Goal: Task Accomplishment & Management: Use online tool/utility

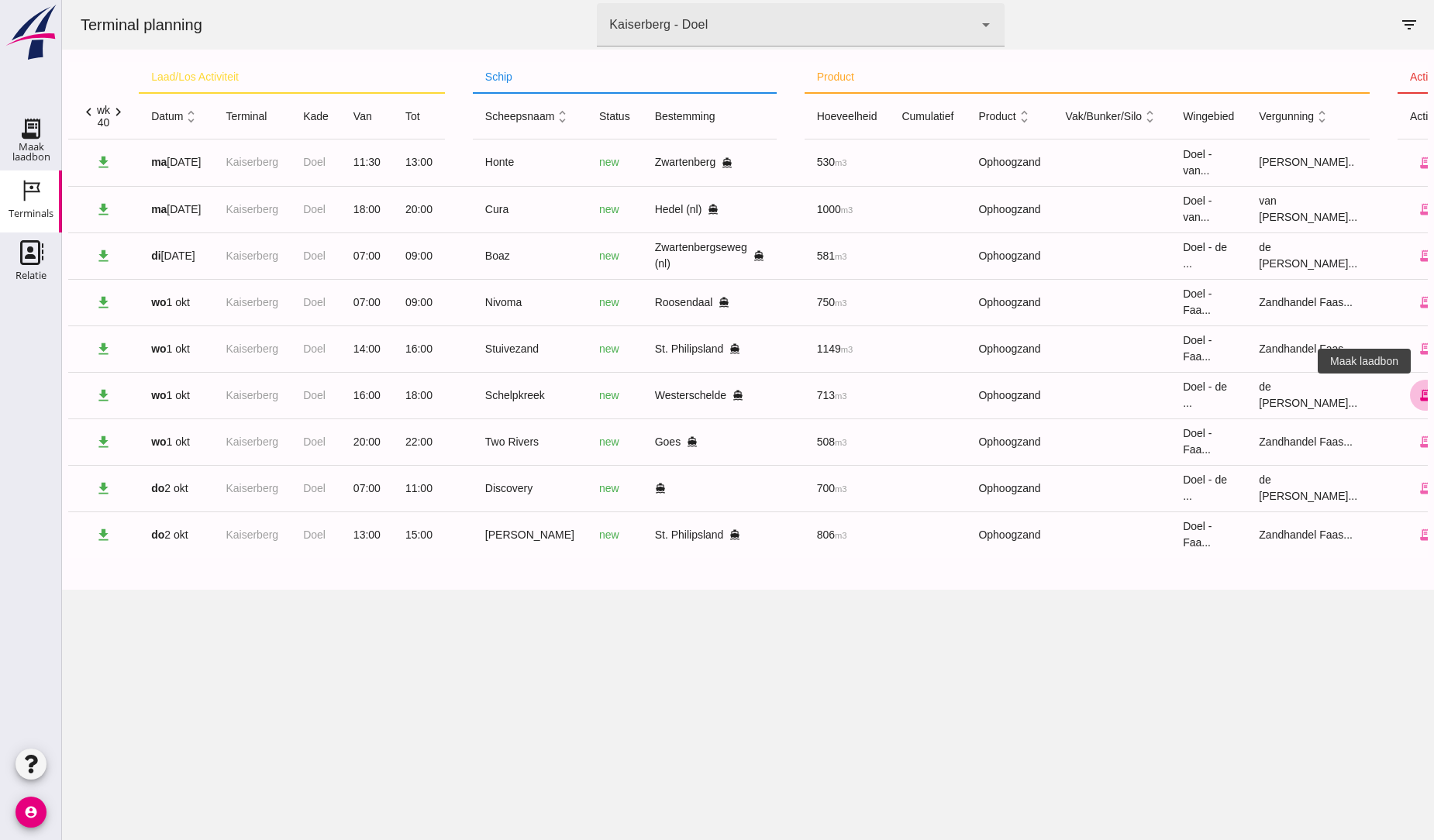
click at [1418, 393] on icon "receipt_long" at bounding box center [1425, 395] width 14 height 14
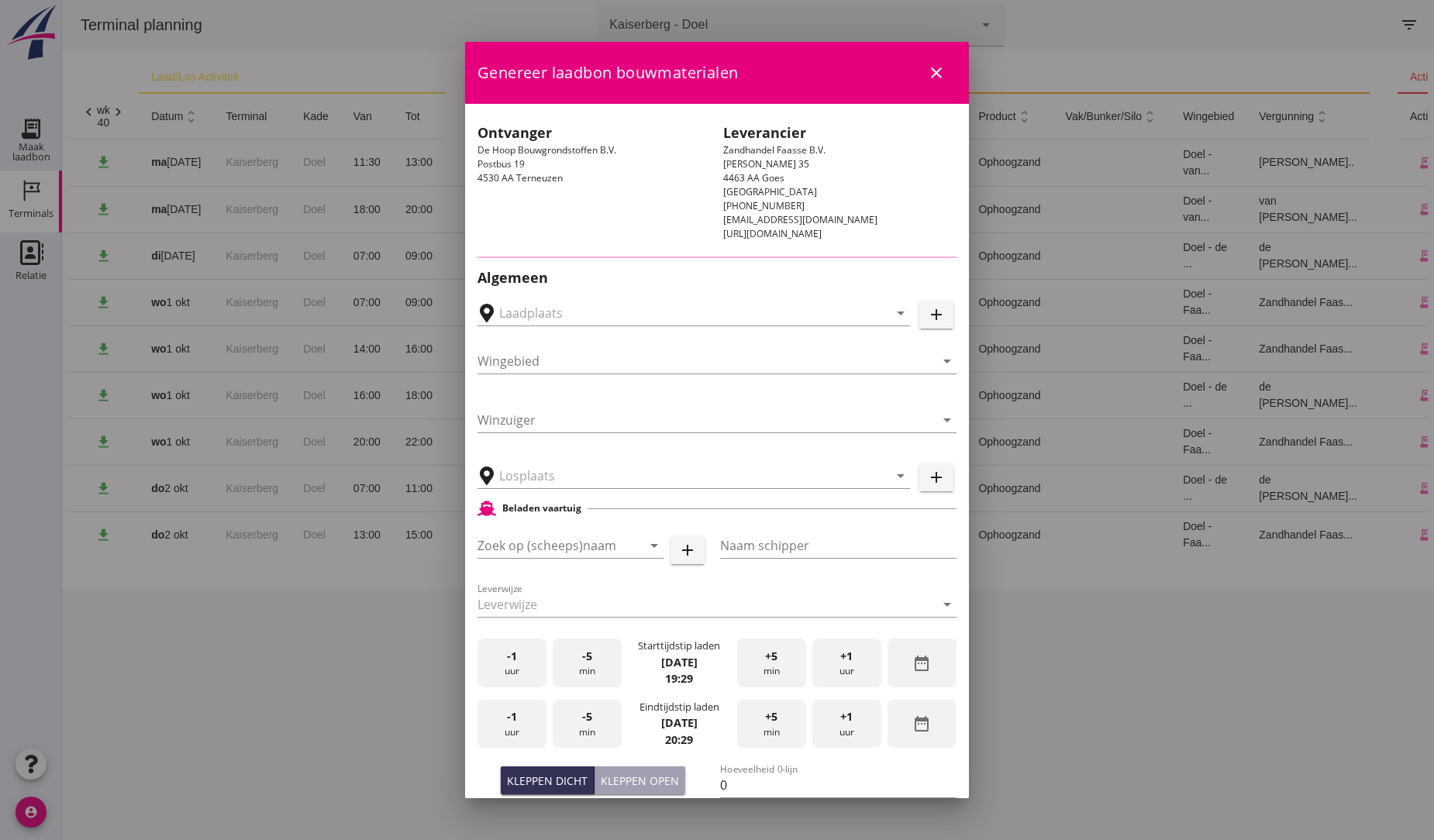
type input "F.O.B. [GEOGRAPHIC_DATA], [GEOGRAPHIC_DATA]"
type input "Schelpkreek"
type input "bassie"
type input "713"
type input "Ophoogzand (6120)"
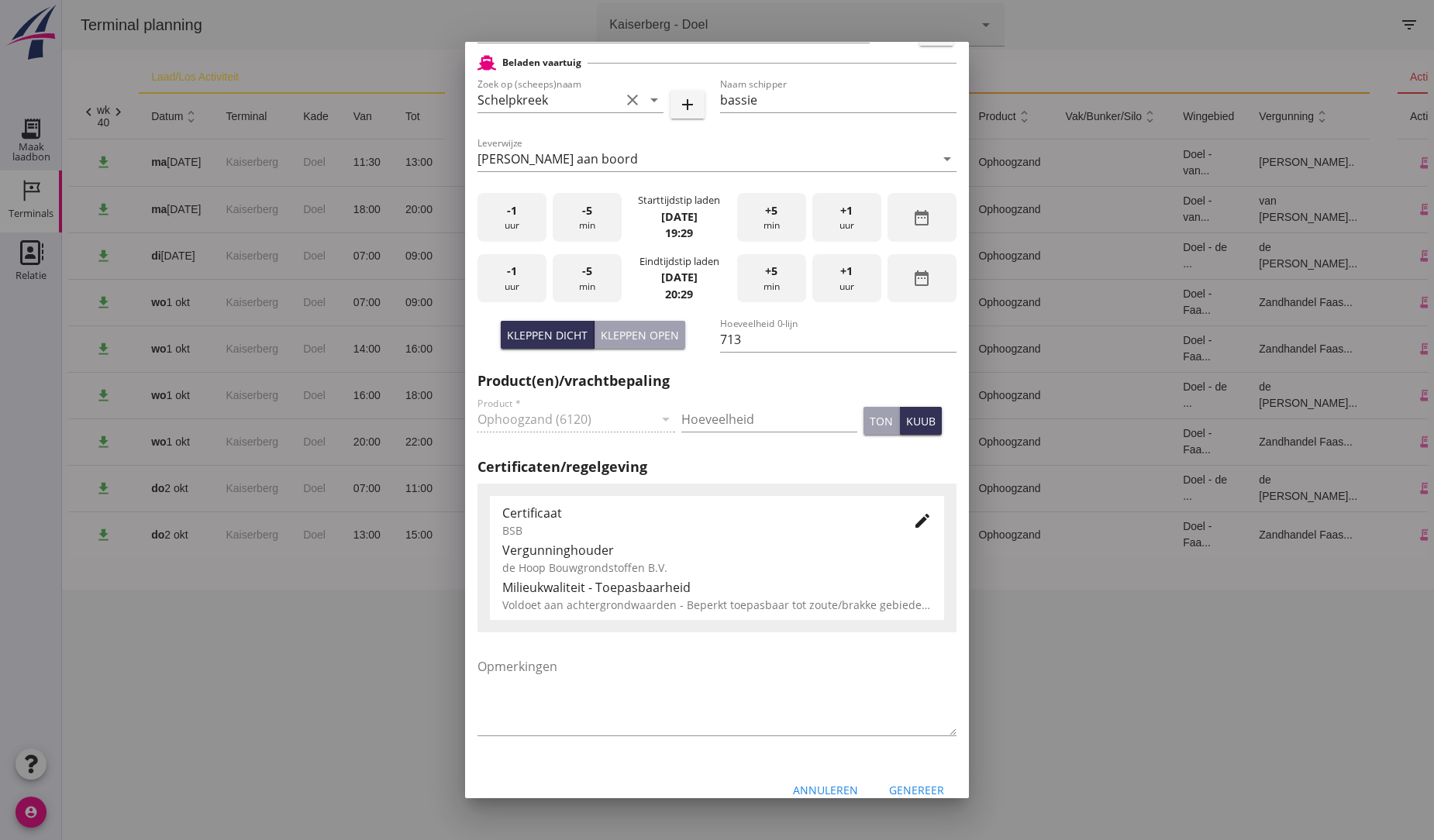
scroll to position [411, 0]
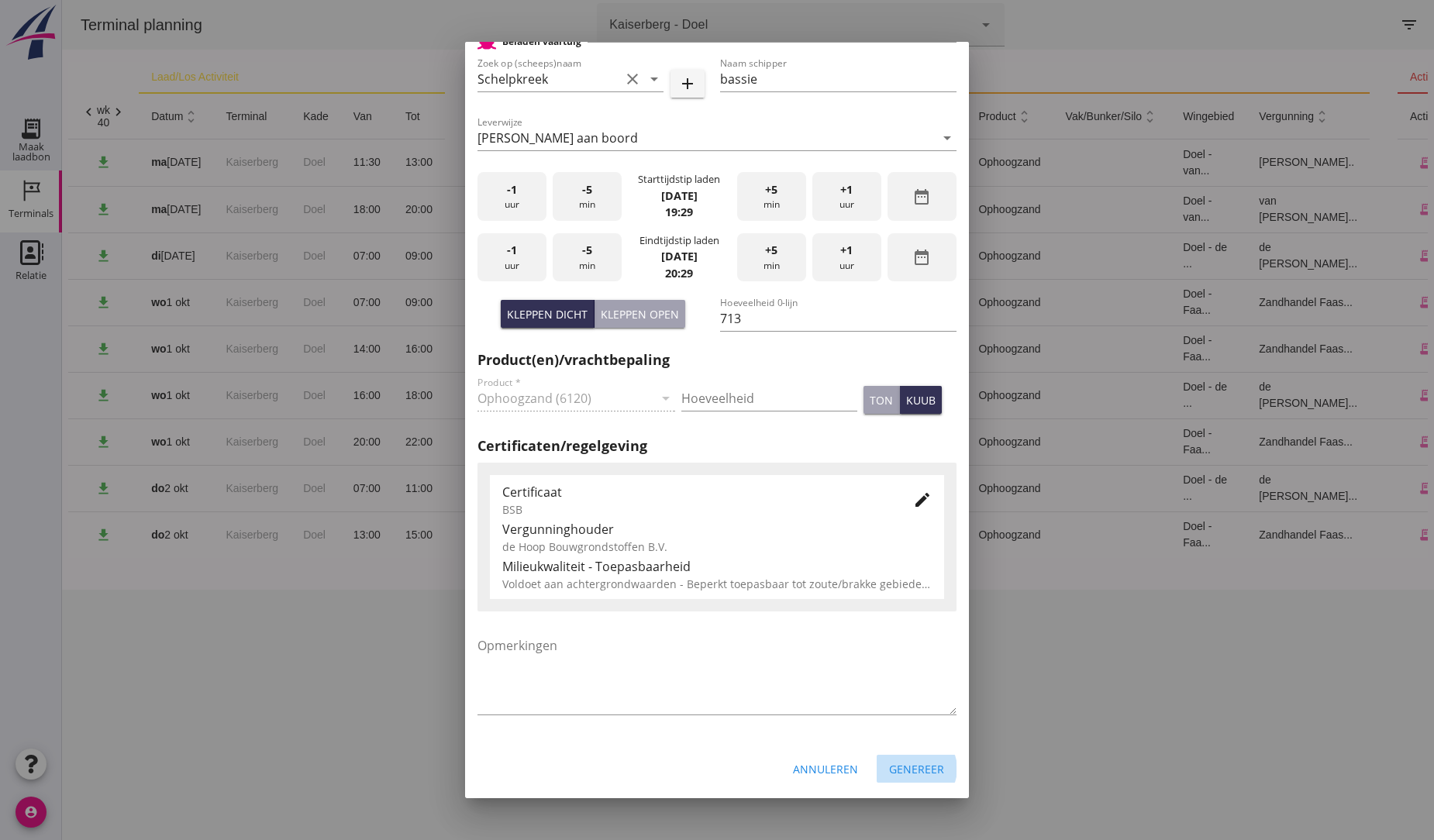
click at [904, 765] on div "Genereer" at bounding box center [916, 769] width 55 height 17
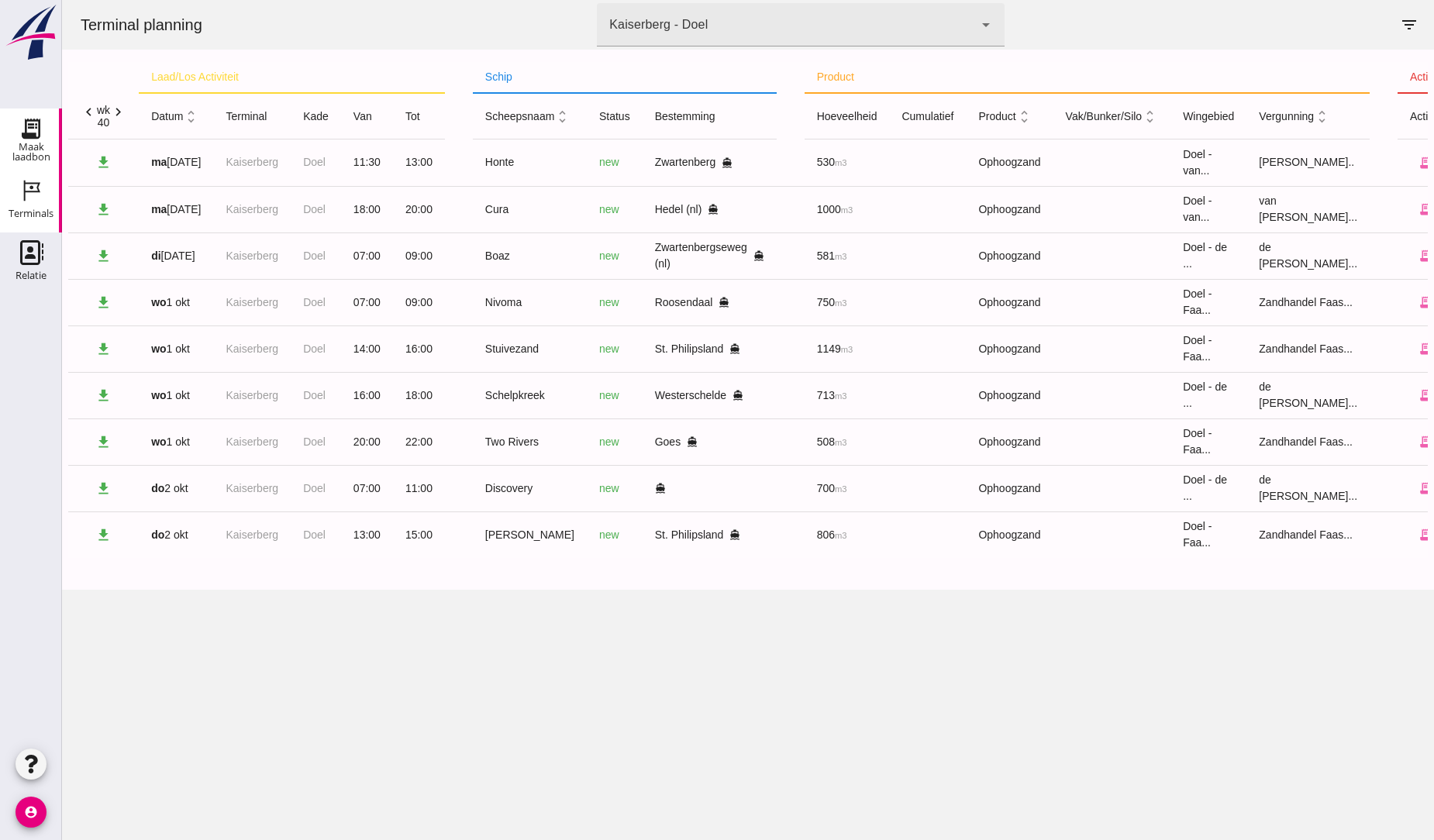
click at [33, 136] on use at bounding box center [31, 129] width 25 height 25
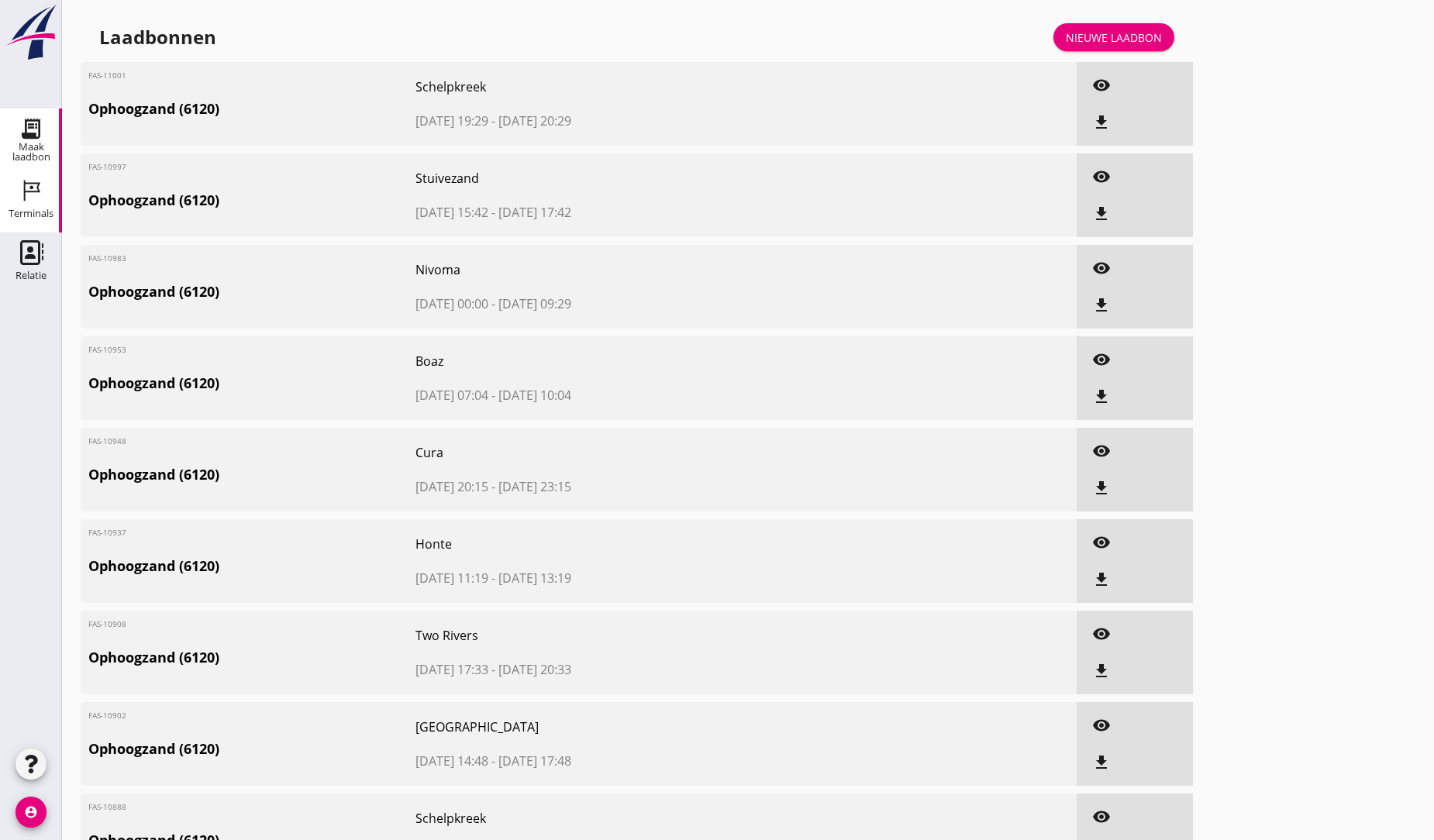
click at [31, 192] on icon "Terminals" at bounding box center [31, 191] width 25 height 25
